Goal: Information Seeking & Learning: Learn about a topic

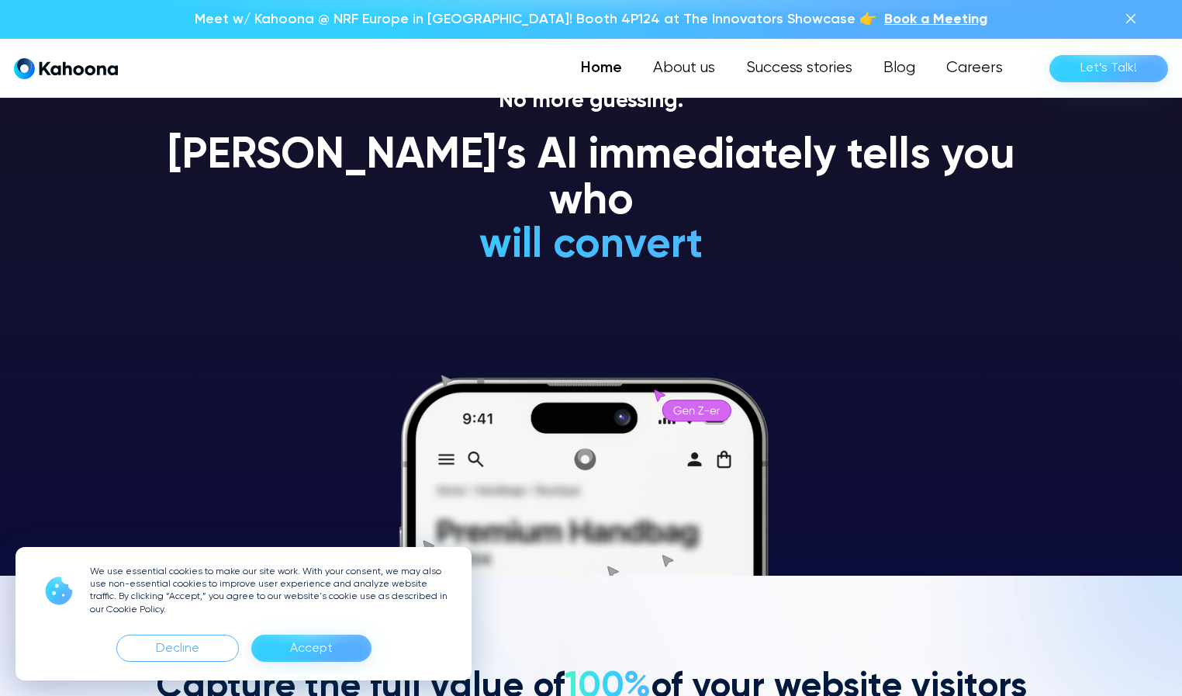
scroll to position [121, 0]
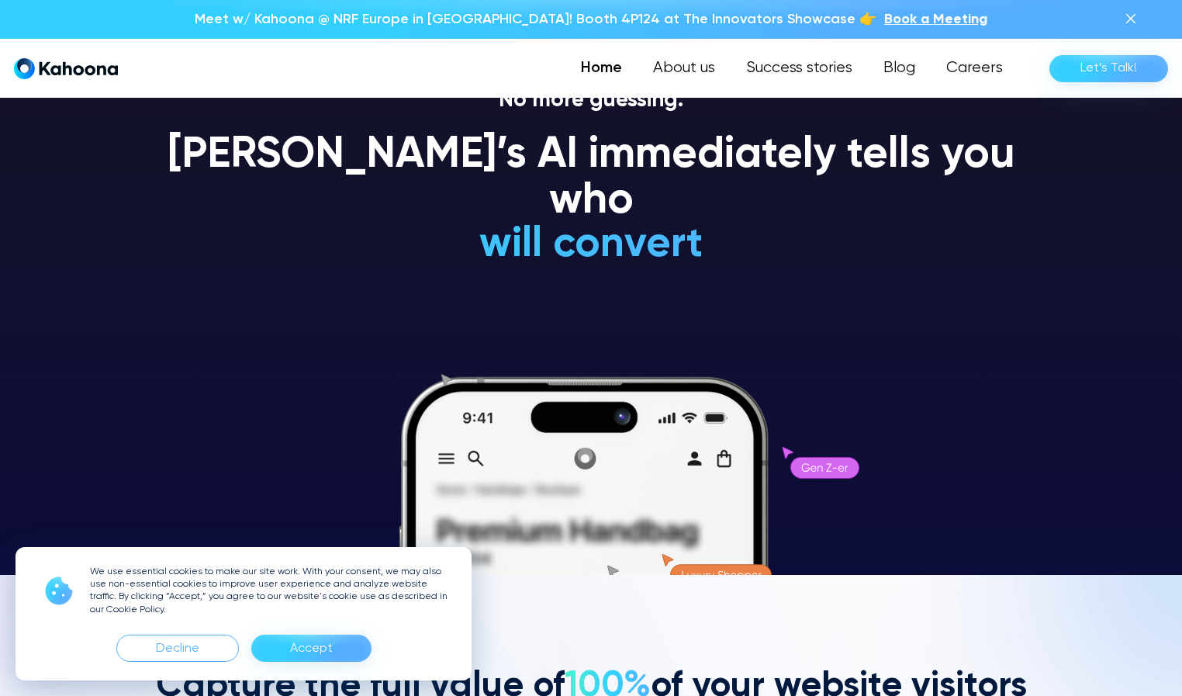
click at [320, 652] on div "Accept" at bounding box center [311, 648] width 43 height 25
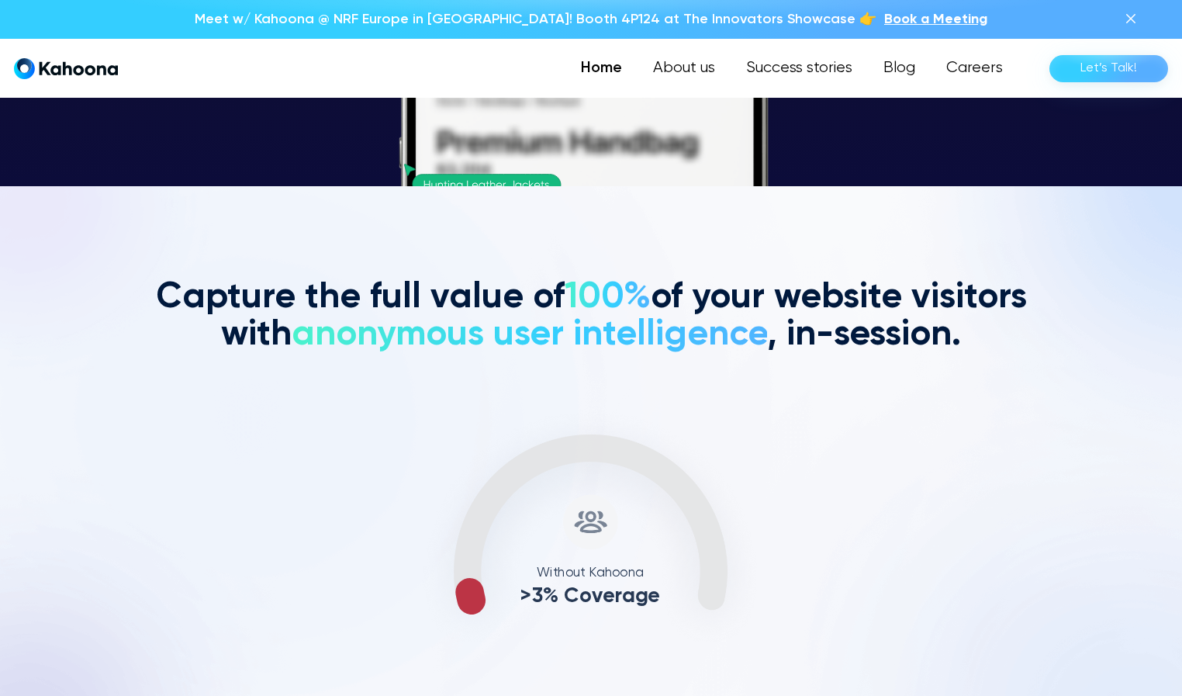
scroll to position [510, 0]
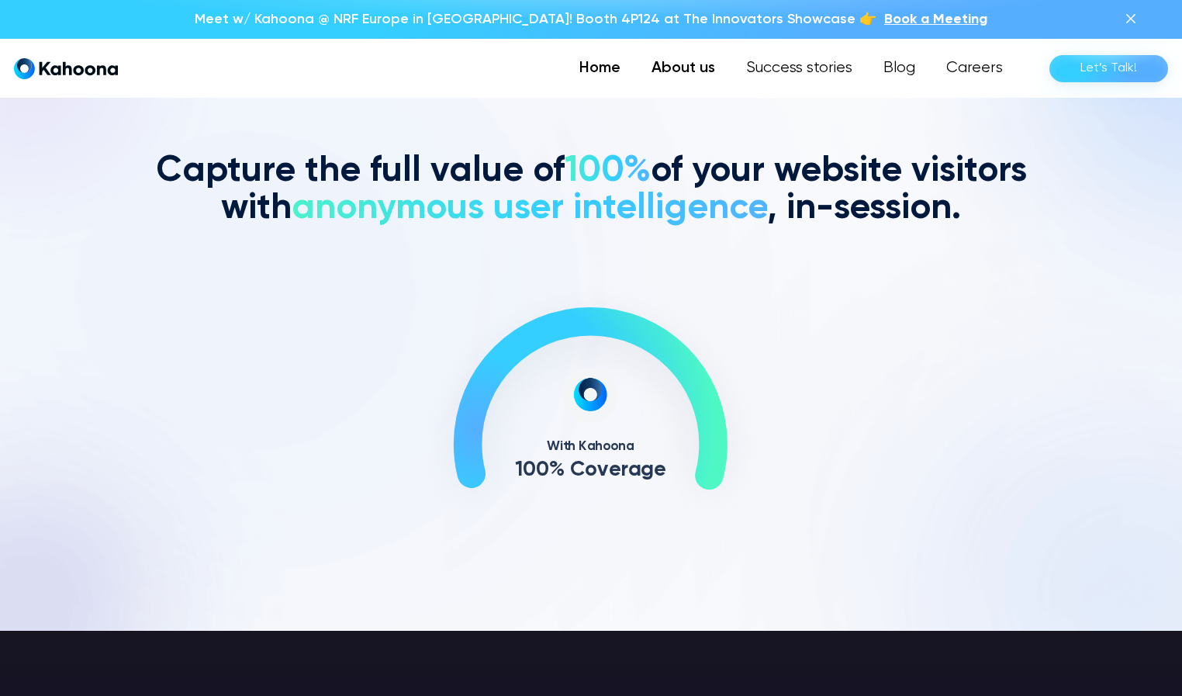
click at [696, 75] on link "About us" at bounding box center [683, 68] width 95 height 31
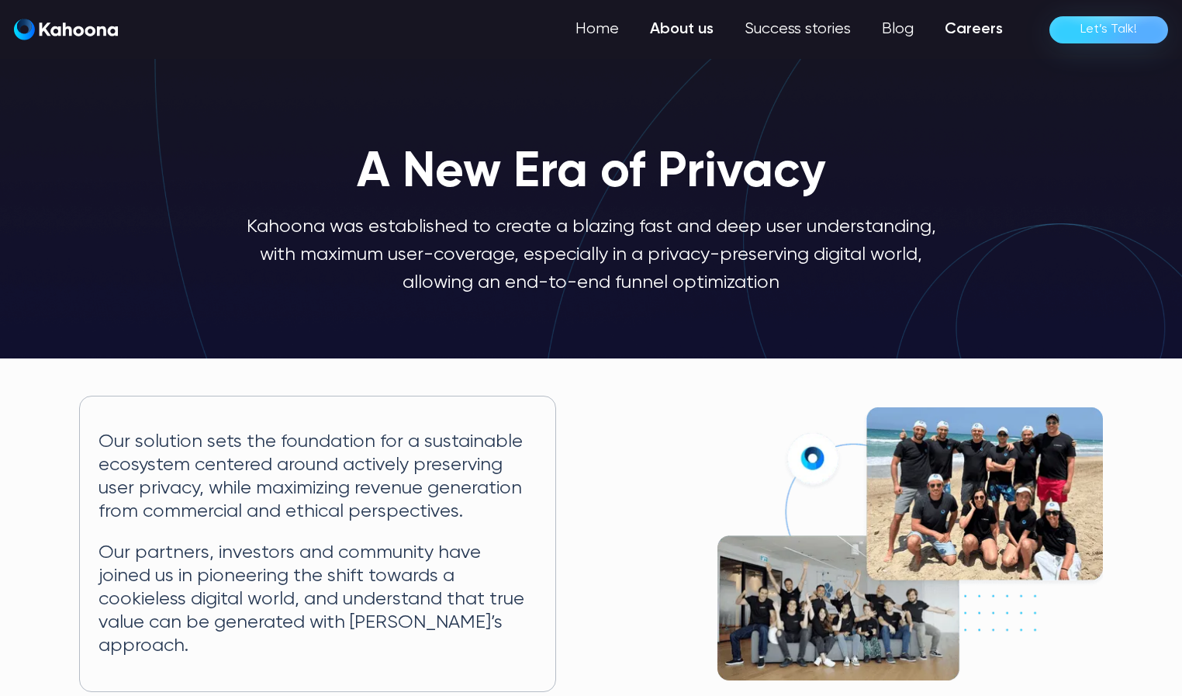
click at [961, 31] on link "Careers" at bounding box center [973, 29] width 89 height 31
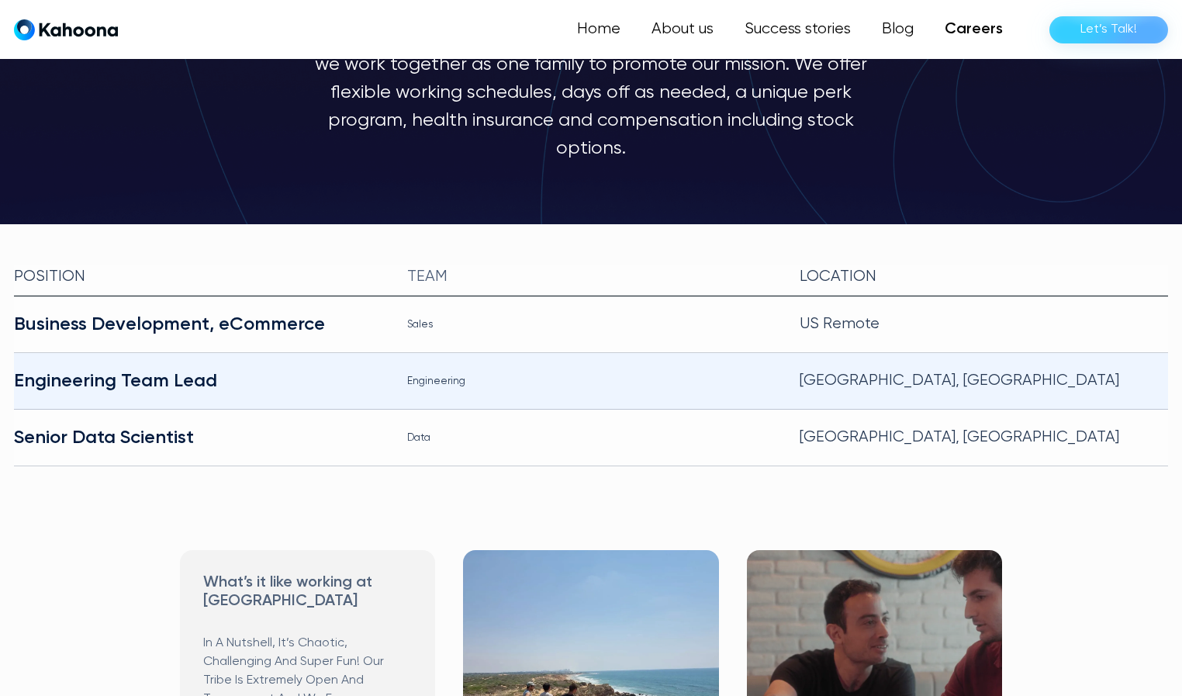
scroll to position [230, 0]
click at [209, 368] on div "Engineering Team Lead" at bounding box center [198, 380] width 368 height 25
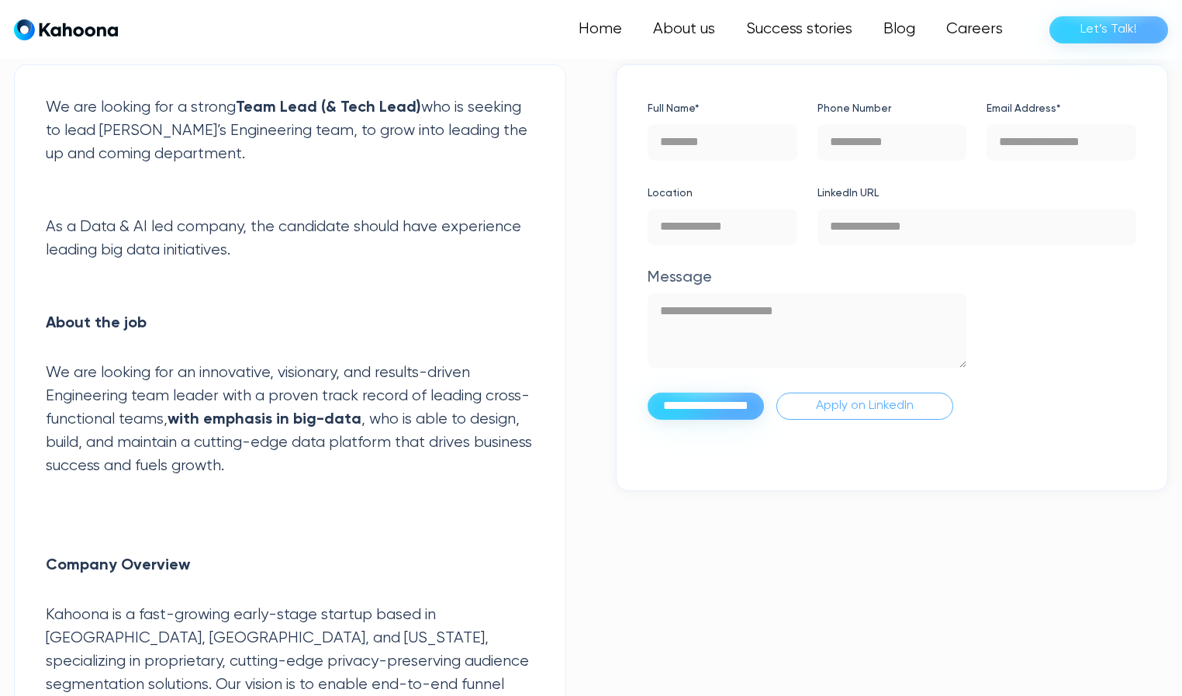
scroll to position [494, 0]
drag, startPoint x: 309, startPoint y: 128, endPoint x: 536, endPoint y: 135, distance: 227.4
drag, startPoint x: 124, startPoint y: 227, endPoint x: 199, endPoint y: 223, distance: 74.6
click at [200, 224] on p "As a Data & AI led company, the candidate should have experience leading big da…" at bounding box center [290, 251] width 489 height 70
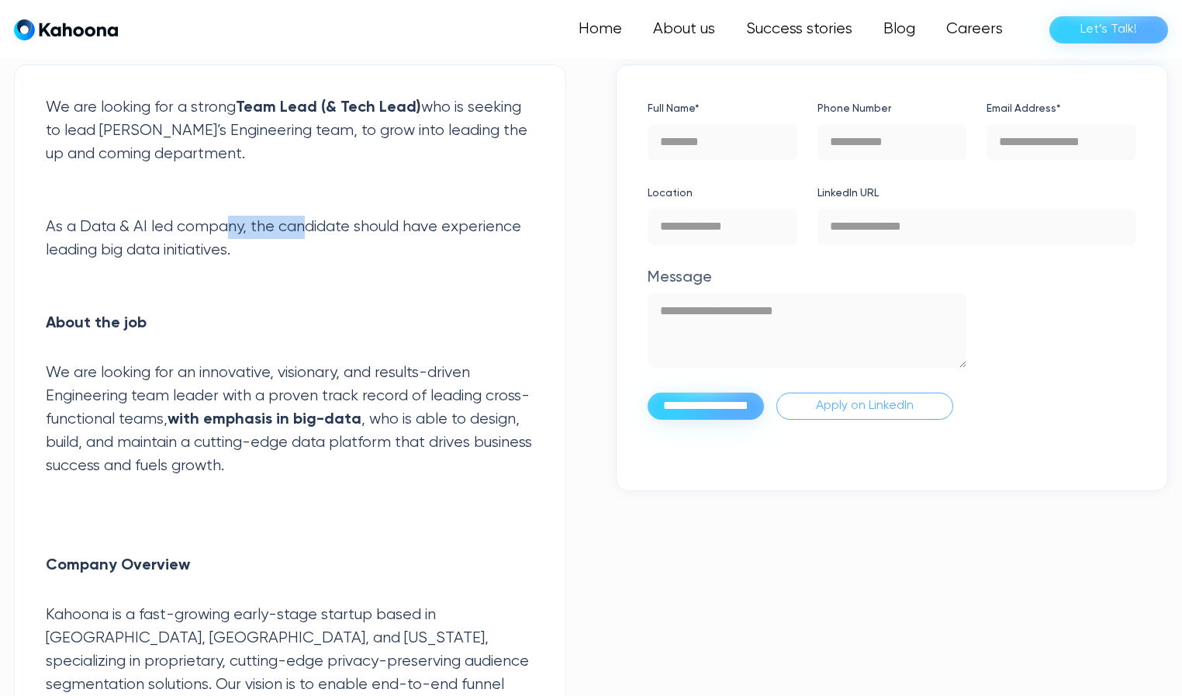
drag, startPoint x: 231, startPoint y: 224, endPoint x: 306, endPoint y: 235, distance: 75.3
click at [306, 235] on p "As a Data & AI led company, the candidate should have experience leading big da…" at bounding box center [290, 251] width 489 height 70
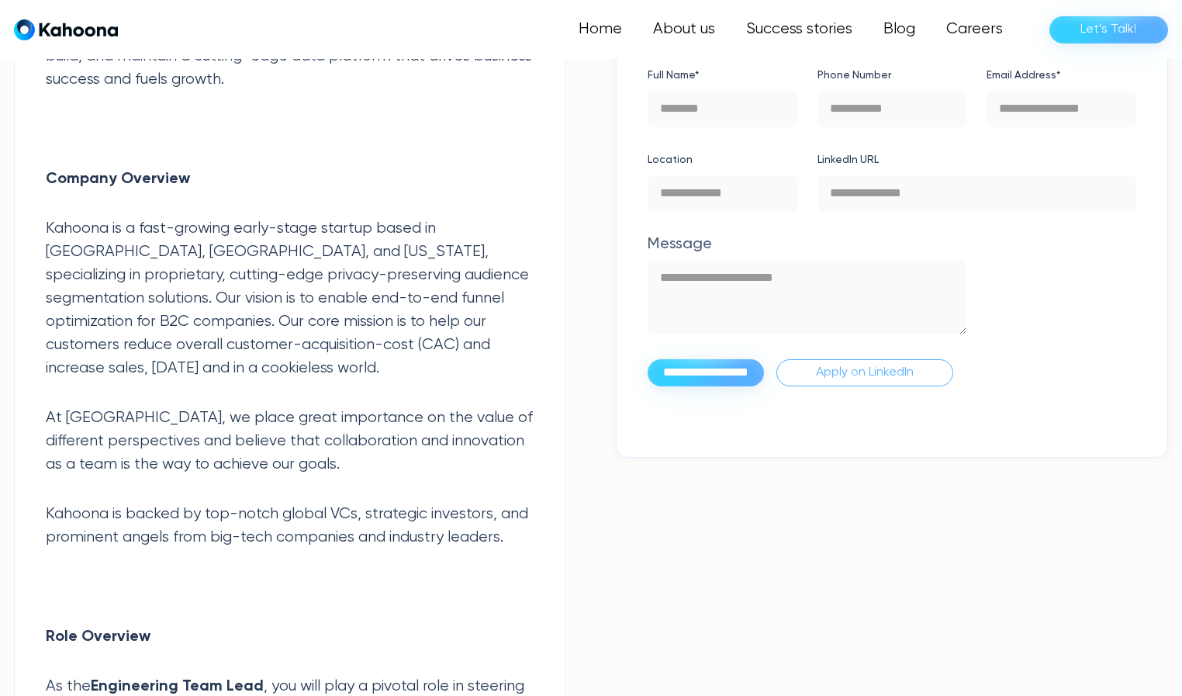
scroll to position [881, 0]
drag, startPoint x: 140, startPoint y: 241, endPoint x: 237, endPoint y: 240, distance: 97.0
click at [237, 240] on p "Kahoona is a fast-growing early-stage startup based in Tel Aviv, Israel, and Ne…" at bounding box center [290, 297] width 489 height 163
drag, startPoint x: 94, startPoint y: 326, endPoint x: 244, endPoint y: 318, distance: 150.7
click at [244, 318] on p "Kahoona is a fast-growing early-stage startup based in Tel Aviv, Israel, and Ne…" at bounding box center [290, 297] width 489 height 163
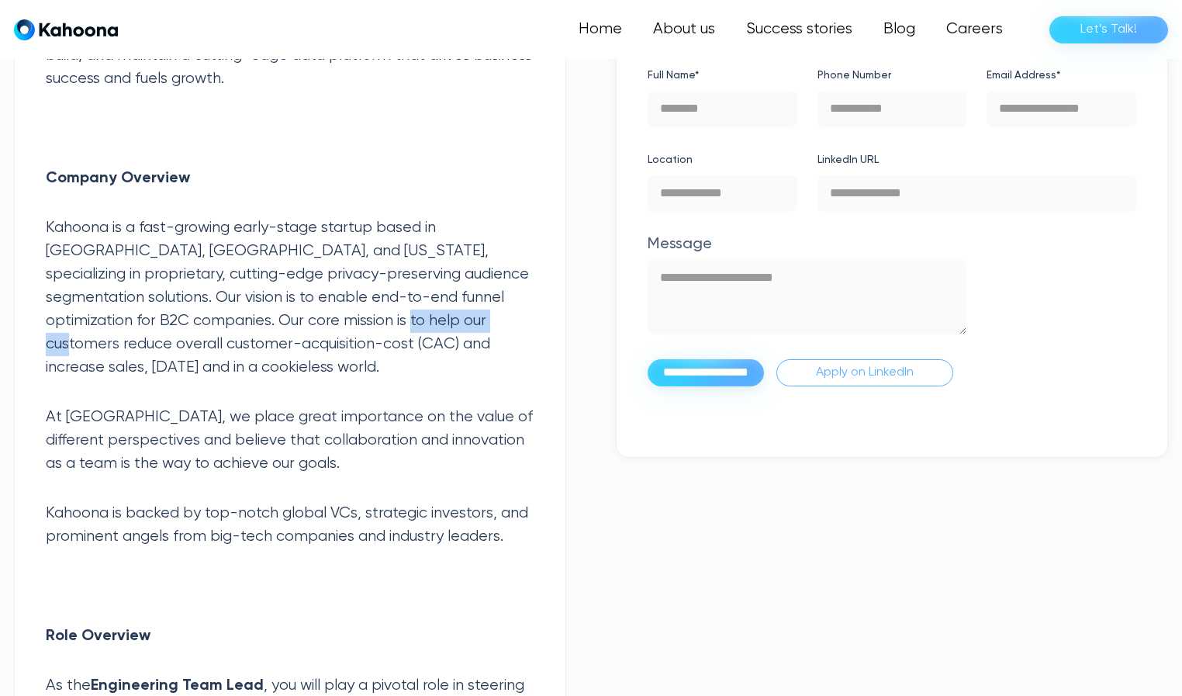
drag, startPoint x: 271, startPoint y: 317, endPoint x: 377, endPoint y: 320, distance: 106.3
click at [377, 320] on p "Kahoona is a fast-growing early-stage startup based in Tel Aviv, Israel, and Ne…" at bounding box center [290, 297] width 489 height 163
drag, startPoint x: 401, startPoint y: 320, endPoint x: 529, endPoint y: 324, distance: 128.0
click at [531, 324] on p "Kahoona is a fast-growing early-stage startup based in Tel Aviv, Israel, and Ne…" at bounding box center [290, 297] width 489 height 163
